Goal: Book appointment/travel/reservation

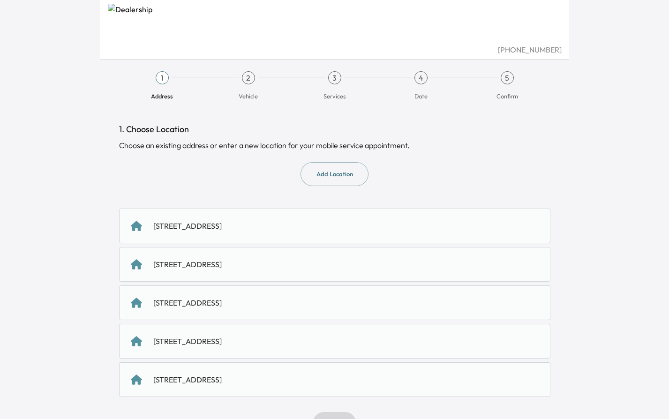
click at [207, 226] on div "[STREET_ADDRESS]" at bounding box center [187, 225] width 68 height 11
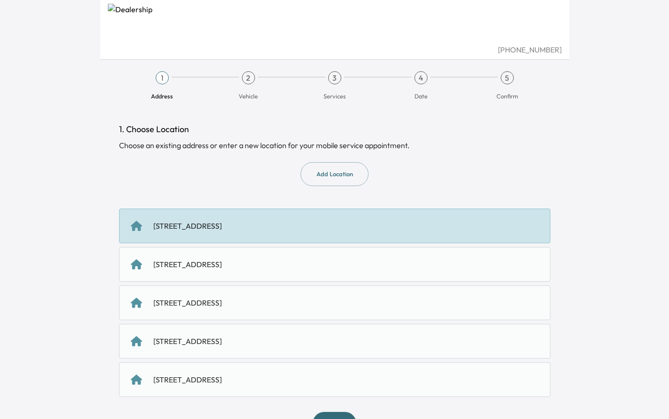
click at [208, 229] on div "[STREET_ADDRESS]" at bounding box center [187, 225] width 68 height 11
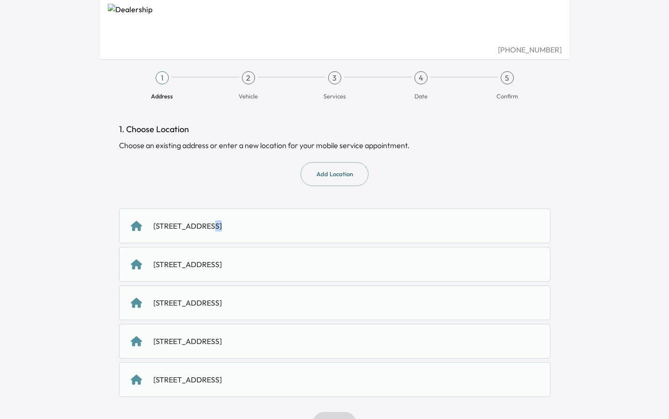
click at [208, 229] on div "[STREET_ADDRESS]" at bounding box center [187, 225] width 68 height 11
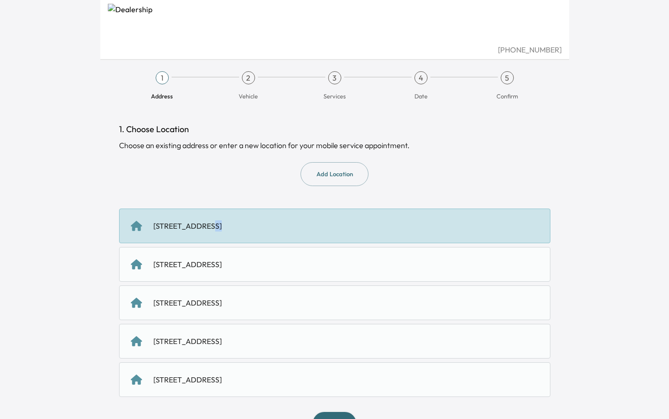
scroll to position [30, 0]
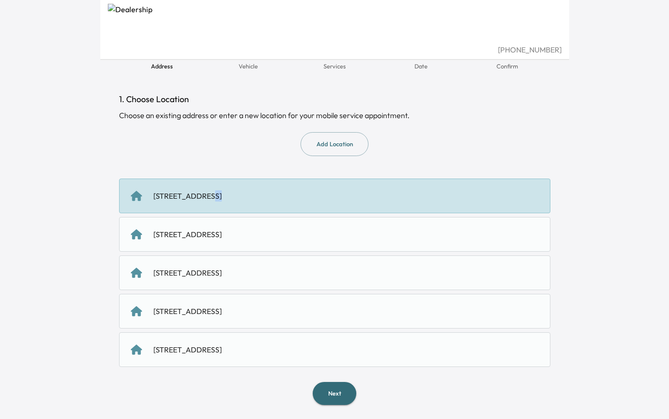
click at [342, 392] on button "Next" at bounding box center [335, 393] width 44 height 23
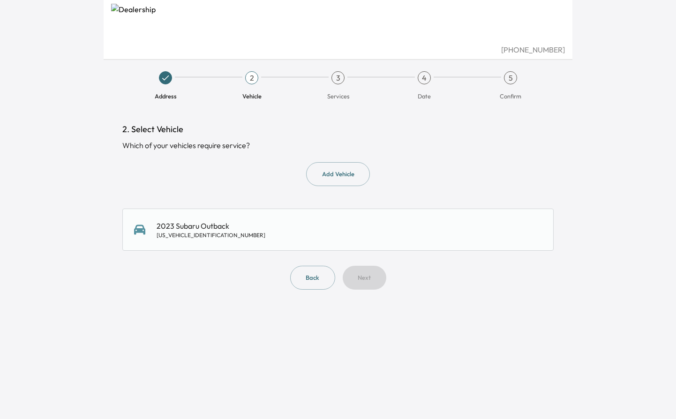
click at [340, 169] on button "Add Vehicle" at bounding box center [338, 174] width 64 height 24
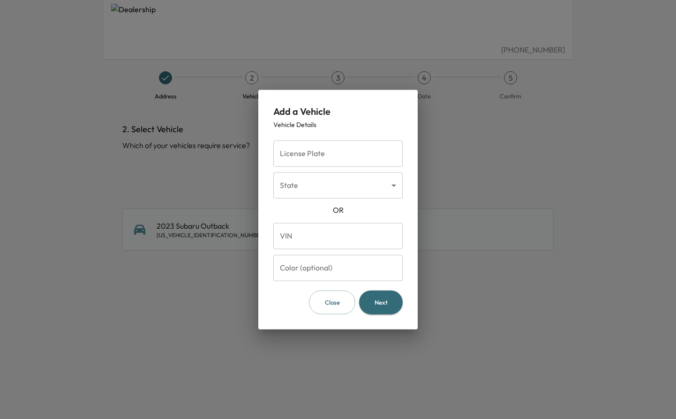
click at [216, 187] on div at bounding box center [338, 209] width 676 height 419
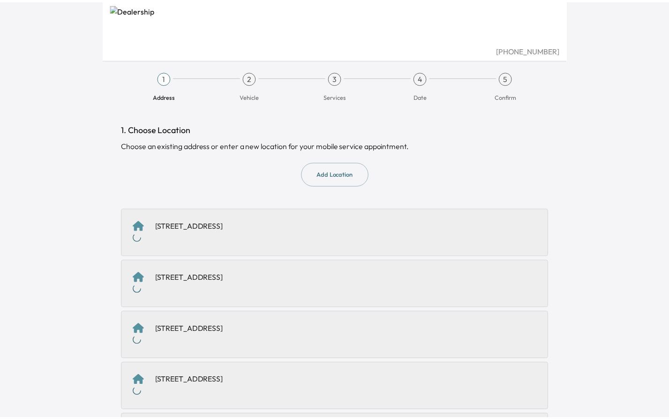
scroll to position [30, 0]
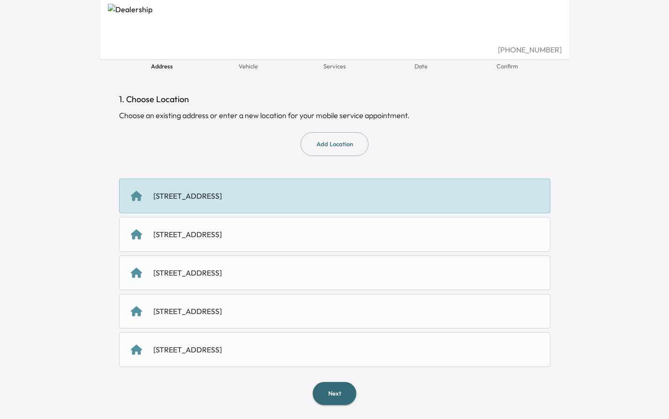
click at [214, 235] on div "[STREET_ADDRESS]" at bounding box center [187, 234] width 68 height 11
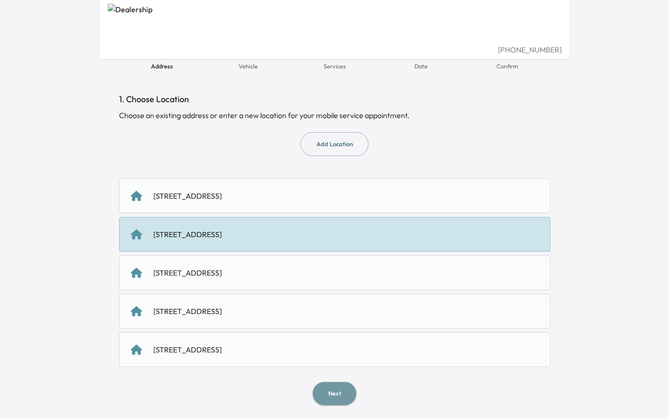
click at [346, 390] on button "Next" at bounding box center [335, 393] width 44 height 23
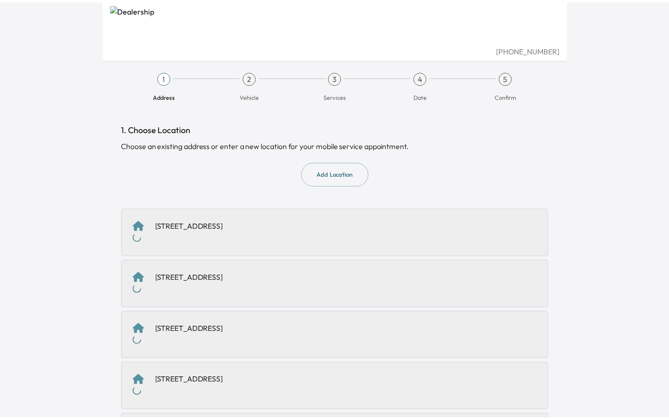
scroll to position [30, 0]
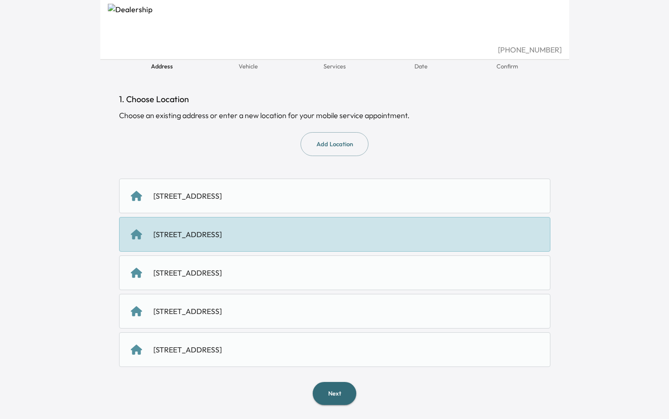
click at [218, 273] on div "[STREET_ADDRESS]" at bounding box center [187, 272] width 68 height 11
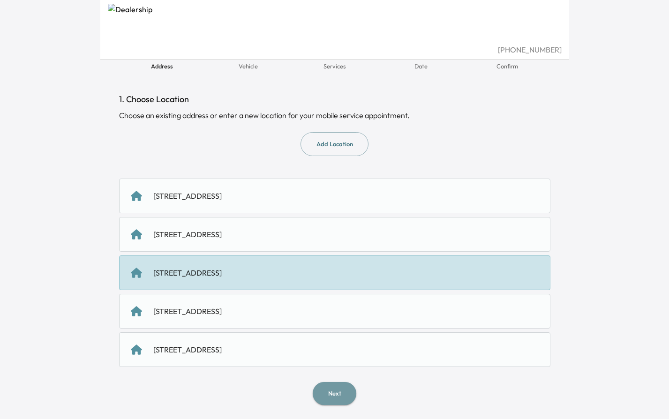
click at [339, 386] on button "Next" at bounding box center [335, 393] width 44 height 23
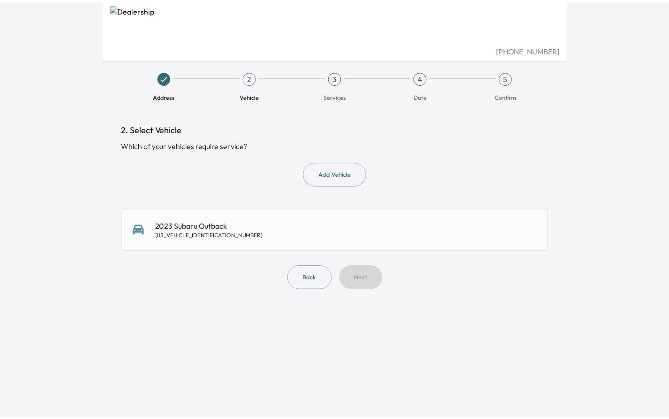
scroll to position [30, 0]
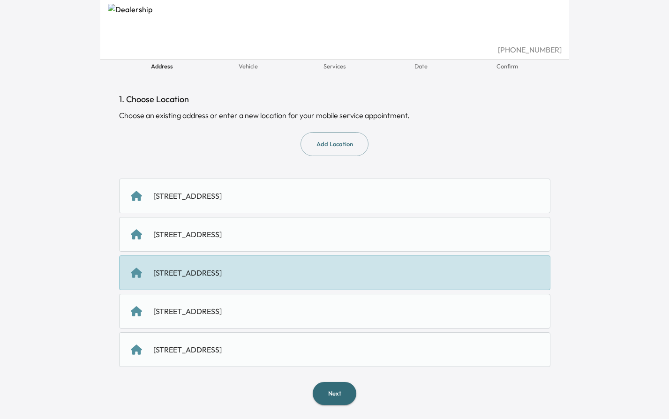
click at [222, 312] on div "[STREET_ADDRESS]" at bounding box center [187, 311] width 68 height 11
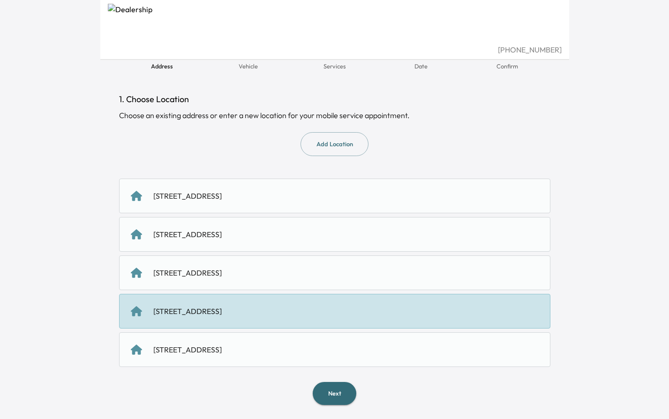
click at [331, 393] on button "Next" at bounding box center [335, 393] width 44 height 23
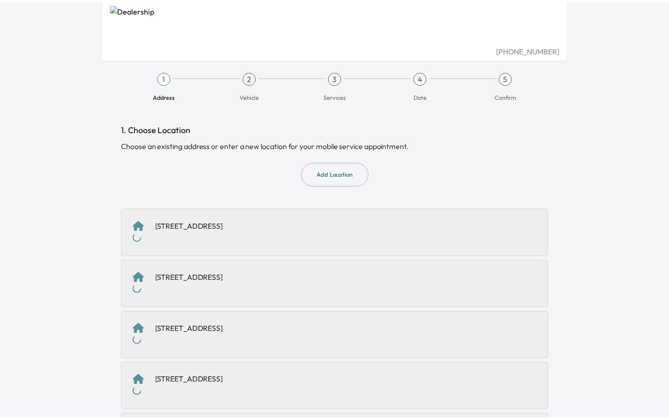
scroll to position [30, 0]
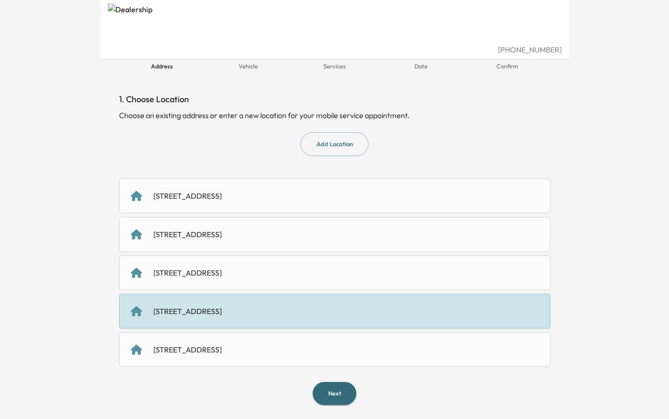
click at [290, 348] on div "[STREET_ADDRESS]" at bounding box center [335, 349] width 408 height 11
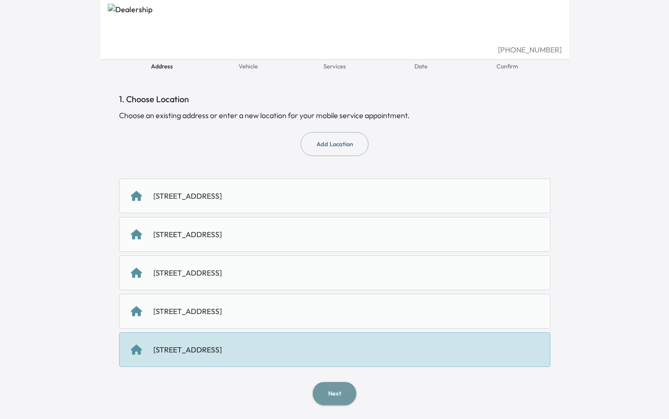
click at [338, 393] on button "Next" at bounding box center [335, 393] width 44 height 23
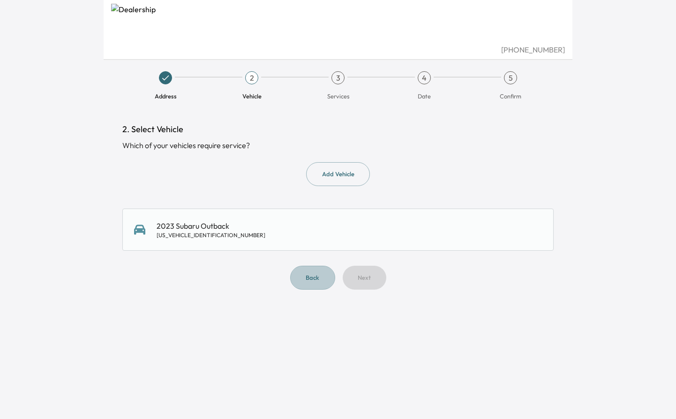
click at [308, 276] on button "Back" at bounding box center [312, 278] width 45 height 24
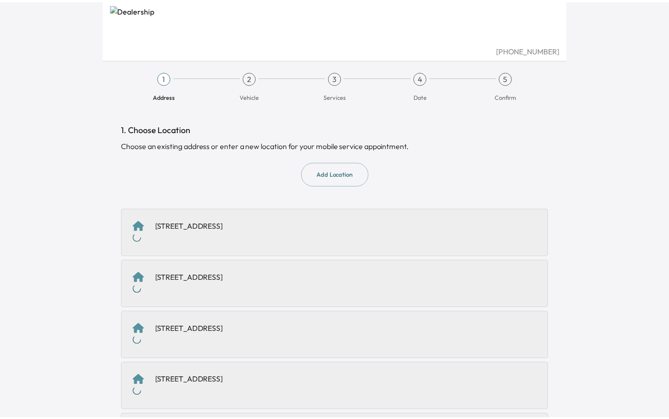
scroll to position [30, 0]
